Goal: Task Accomplishment & Management: Manage account settings

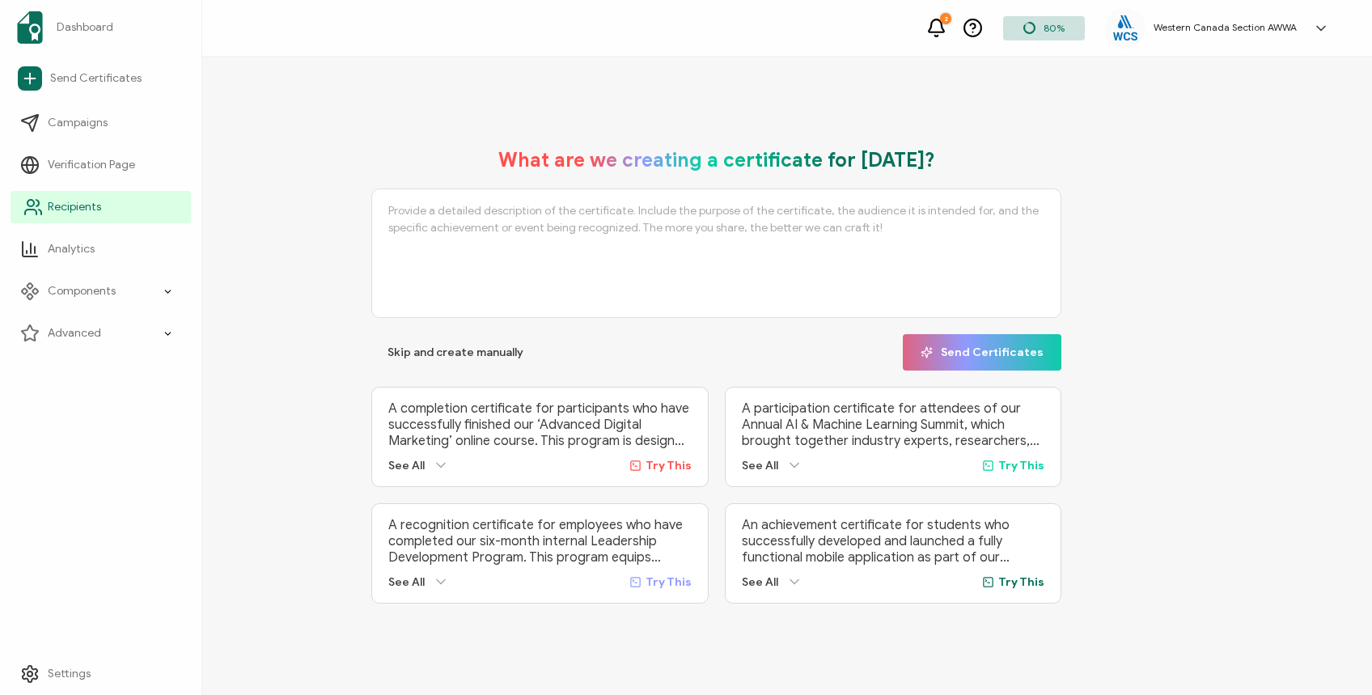
drag, startPoint x: 31, startPoint y: 209, endPoint x: 58, endPoint y: 201, distance: 28.9
click at [31, 209] on icon at bounding box center [30, 211] width 11 height 5
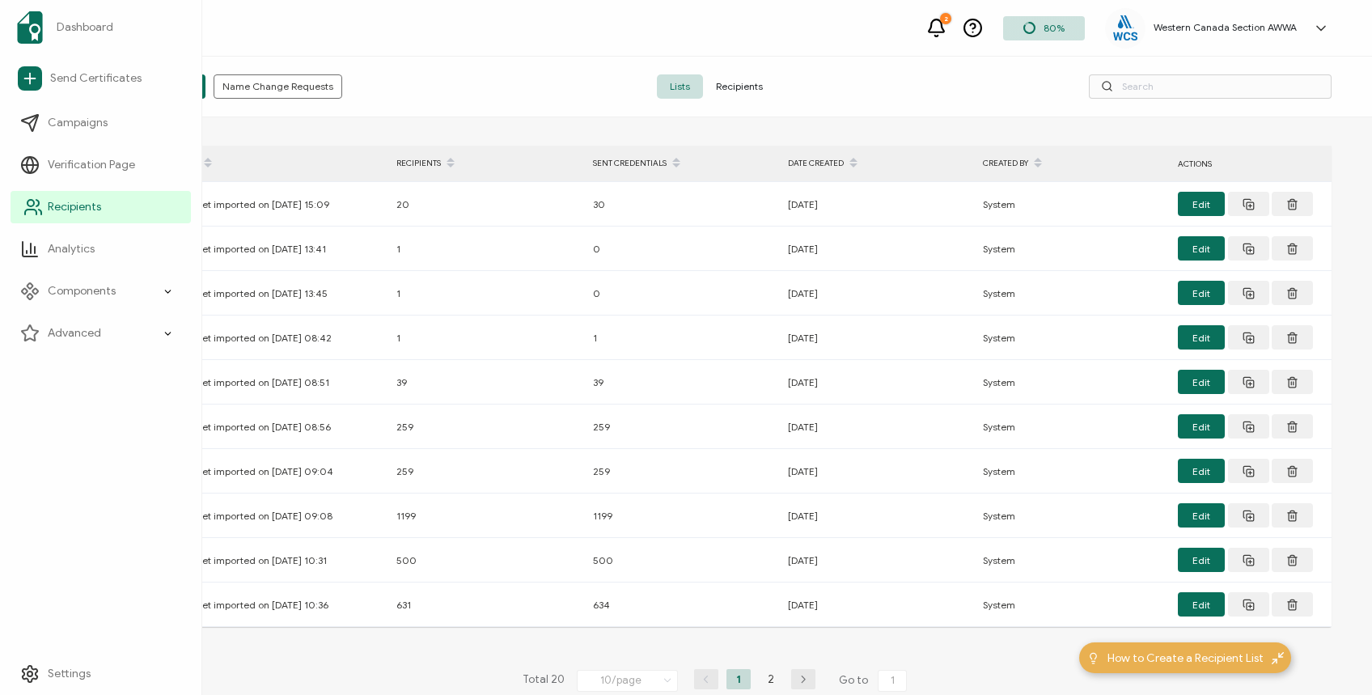
click at [73, 201] on span "Recipients" at bounding box center [74, 207] width 53 height 16
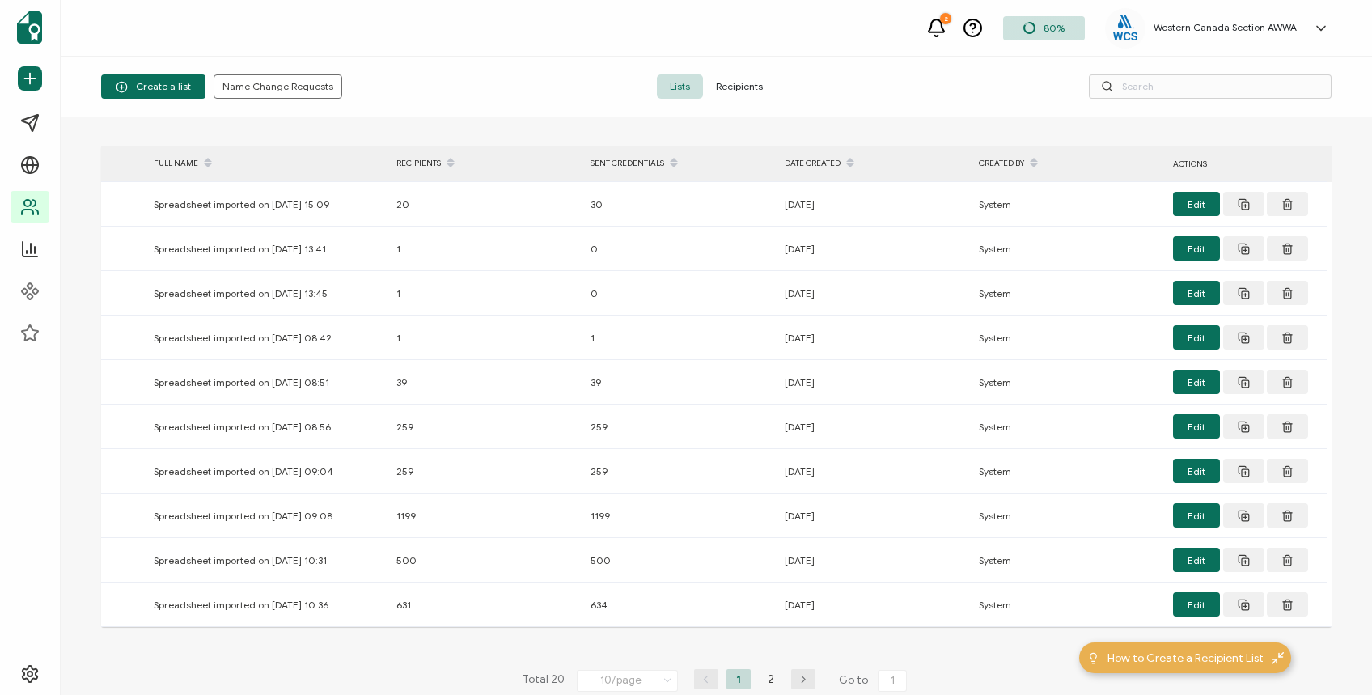
click at [742, 89] on span "Recipients" at bounding box center [739, 86] width 73 height 24
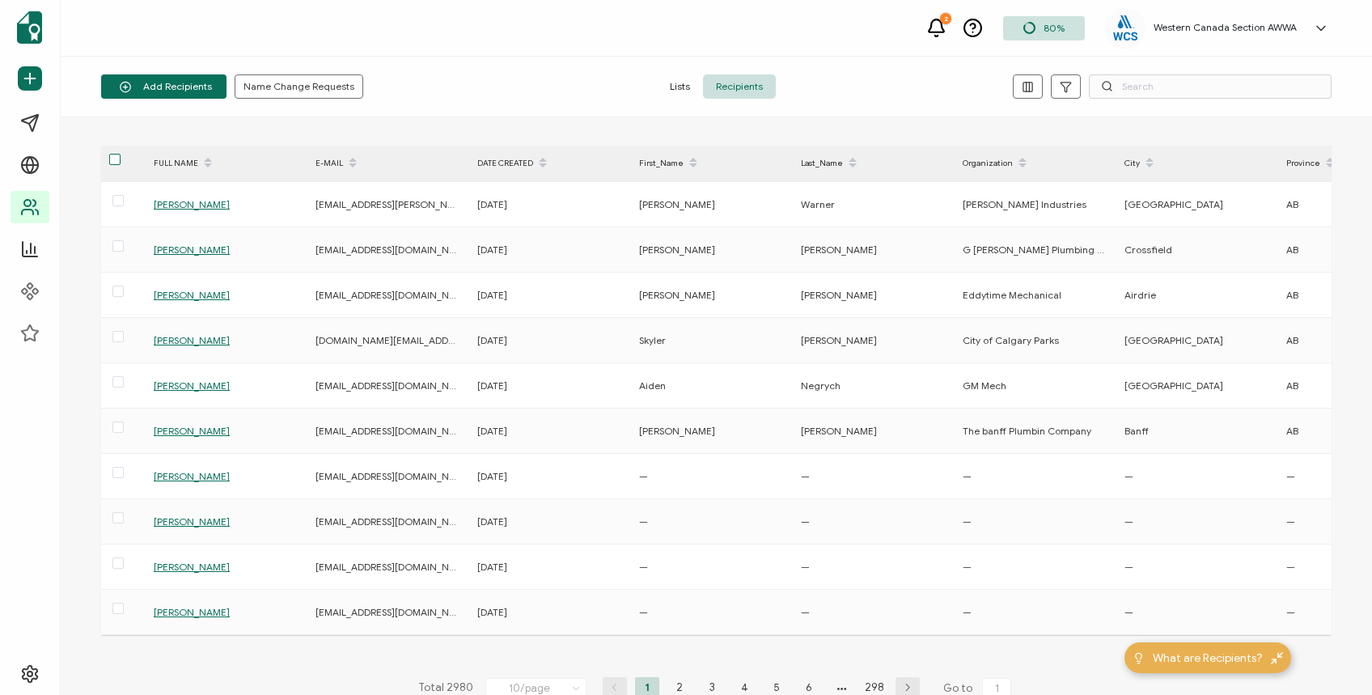
click at [112, 156] on span at bounding box center [114, 159] width 11 height 11
click at [121, 154] on input "checkbox" at bounding box center [121, 154] width 0 height 0
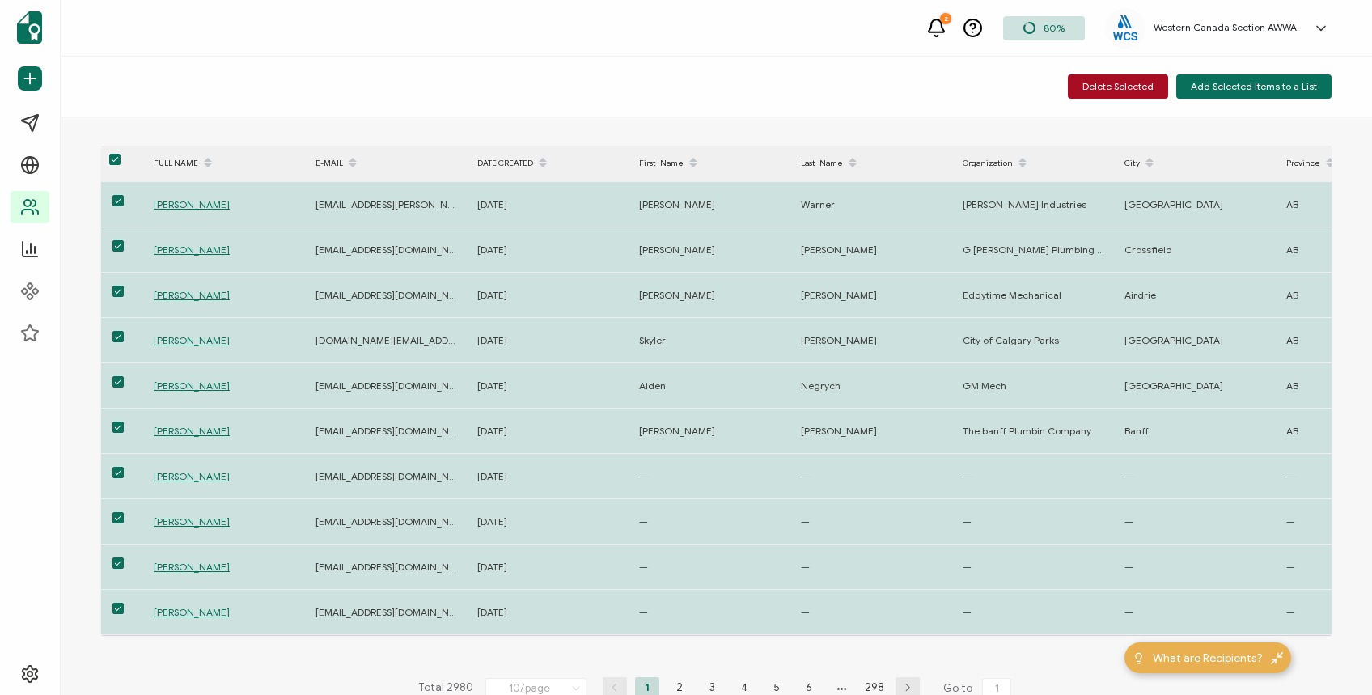
click at [112, 156] on span at bounding box center [114, 159] width 11 height 11
click at [121, 154] on input "checkbox" at bounding box center [121, 154] width 0 height 0
